Goal: Find specific page/section: Find specific page/section

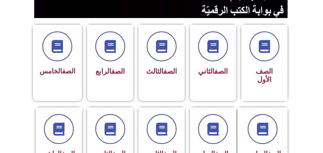
scroll to position [120, 0]
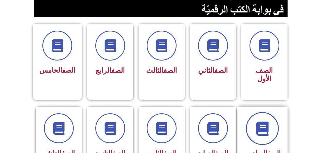
click at [259, 127] on span at bounding box center [262, 128] width 33 height 33
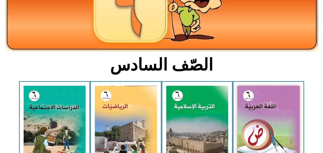
scroll to position [80, 0]
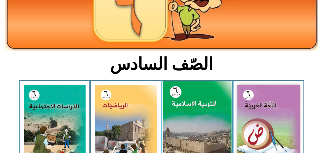
click at [194, 124] on img at bounding box center [197, 123] width 68 height 85
click at [202, 131] on img at bounding box center [197, 123] width 68 height 85
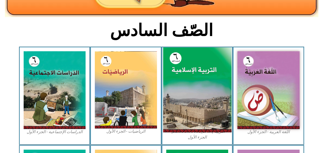
scroll to position [117, 0]
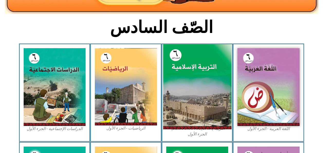
click at [186, 122] on img at bounding box center [197, 86] width 68 height 85
click at [189, 124] on img at bounding box center [197, 86] width 68 height 85
click at [178, 129] on img at bounding box center [197, 86] width 68 height 85
click at [179, 129] on img at bounding box center [197, 86] width 68 height 85
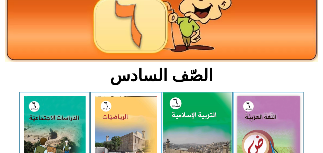
scroll to position [63, 0]
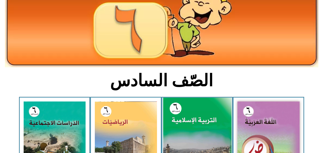
click at [174, 127] on img at bounding box center [197, 139] width 68 height 85
click at [173, 130] on img at bounding box center [197, 139] width 68 height 85
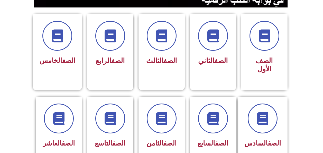
scroll to position [134, 0]
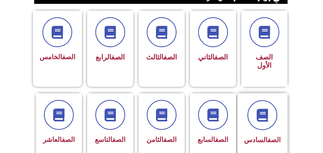
click at [268, 124] on div "الصف السادس" at bounding box center [262, 123] width 36 height 46
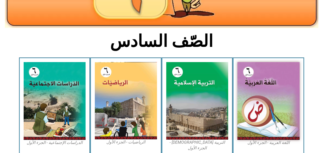
scroll to position [105, 0]
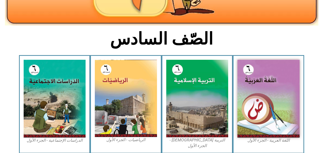
click at [185, 119] on img at bounding box center [197, 98] width 62 height 77
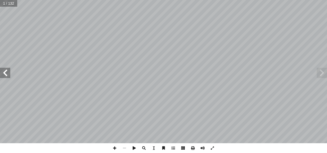
click at [7, 73] on span at bounding box center [5, 73] width 10 height 10
click at [7, 76] on span at bounding box center [5, 73] width 10 height 10
click at [5, 75] on span at bounding box center [5, 73] width 10 height 10
click at [6, 76] on span at bounding box center [5, 73] width 10 height 10
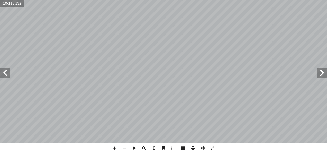
click at [5, 74] on span at bounding box center [5, 73] width 10 height 10
click at [4, 73] on span at bounding box center [5, 73] width 10 height 10
